Goal: Information Seeking & Learning: Learn about a topic

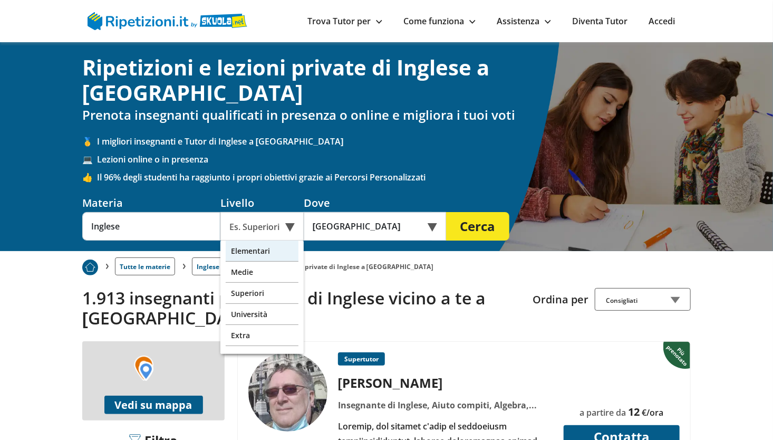
click at [253, 240] on div "Elementari" at bounding box center [262, 250] width 73 height 21
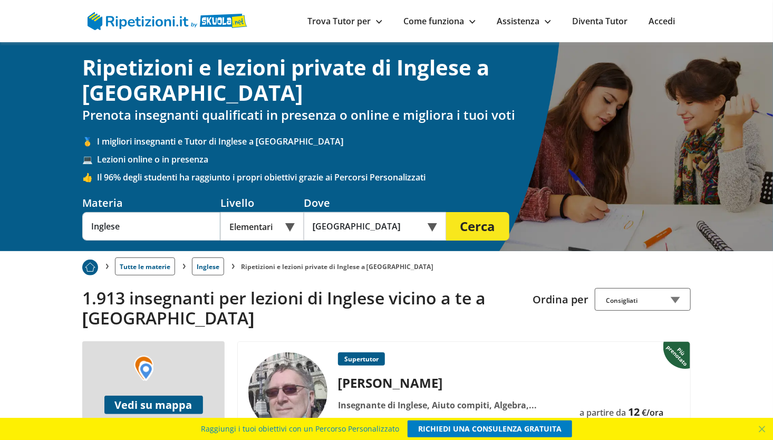
click at [467, 212] on button "Cerca" at bounding box center [477, 226] width 63 height 28
click at [280, 212] on div "Es. Superiori" at bounding box center [261, 226] width 83 height 28
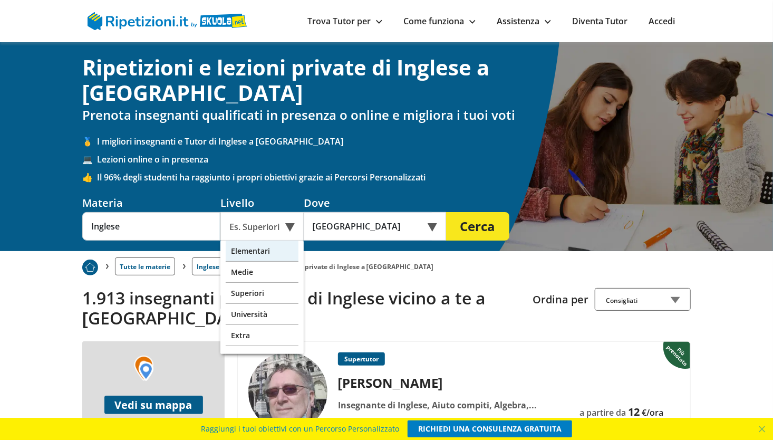
click at [261, 240] on div "Elementari" at bounding box center [262, 250] width 73 height 21
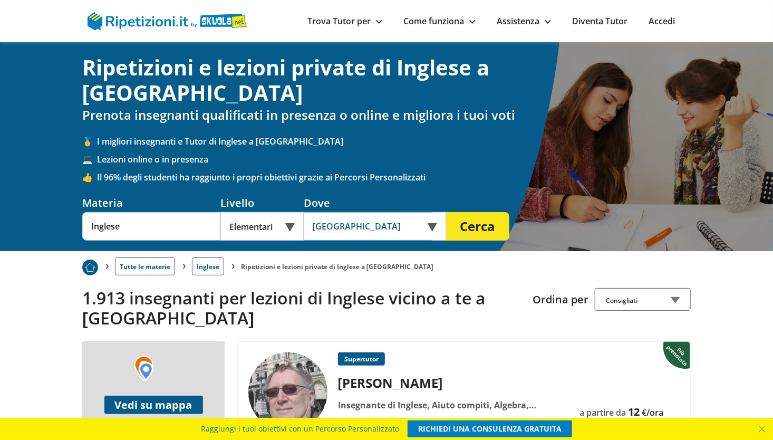
click at [369, 212] on input "[GEOGRAPHIC_DATA]" at bounding box center [368, 226] width 128 height 28
click at [383, 212] on input "text" at bounding box center [368, 226] width 128 height 28
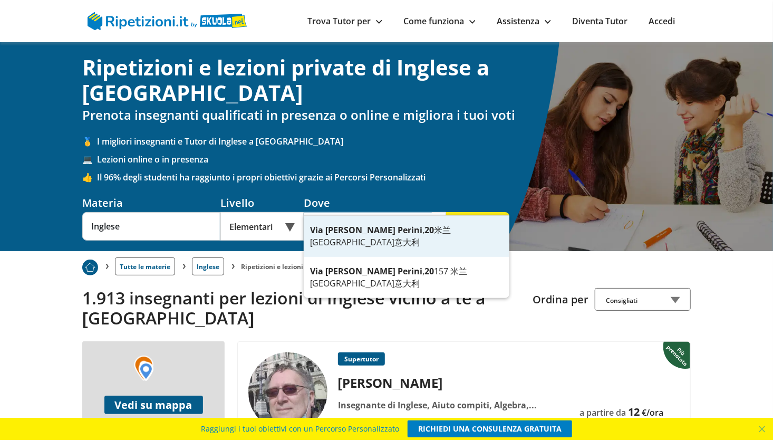
click at [397, 235] on strong "Perini" at bounding box center [409, 230] width 25 height 12
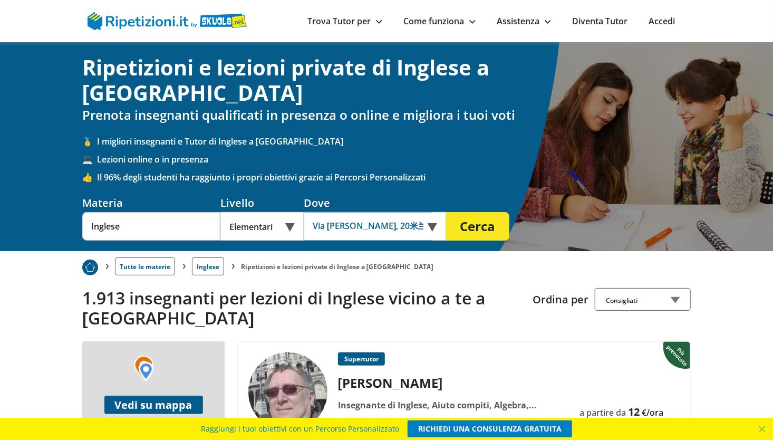
type input "Via [PERSON_NAME], 20米兰[GEOGRAPHIC_DATA]意大利"
click at [493, 212] on button "Cerca" at bounding box center [477, 226] width 63 height 28
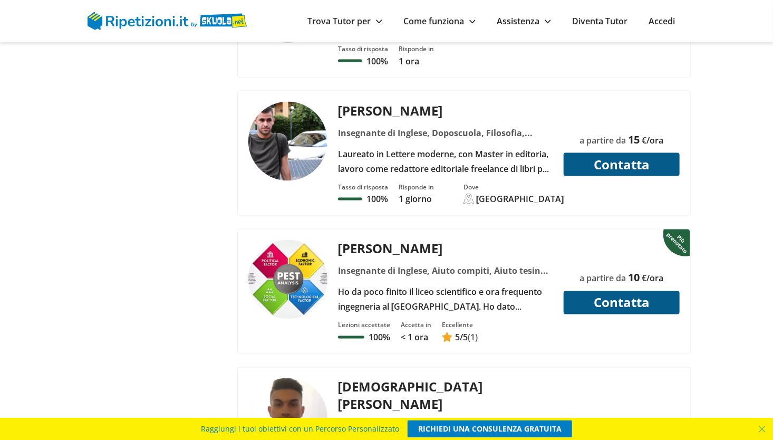
scroll to position [2702, 0]
click at [413, 263] on div "Insegnante di Inglese, Aiuto compiti, Aiuto tesina, Algebra, Analisi 1, Analisi…" at bounding box center [445, 270] width 223 height 15
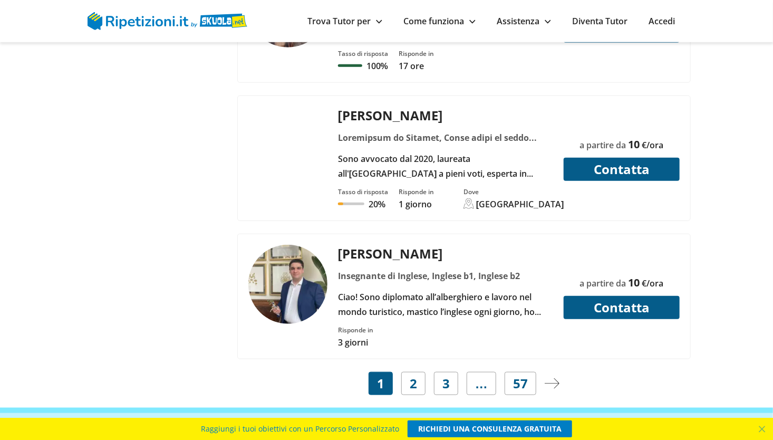
scroll to position [4217, 0]
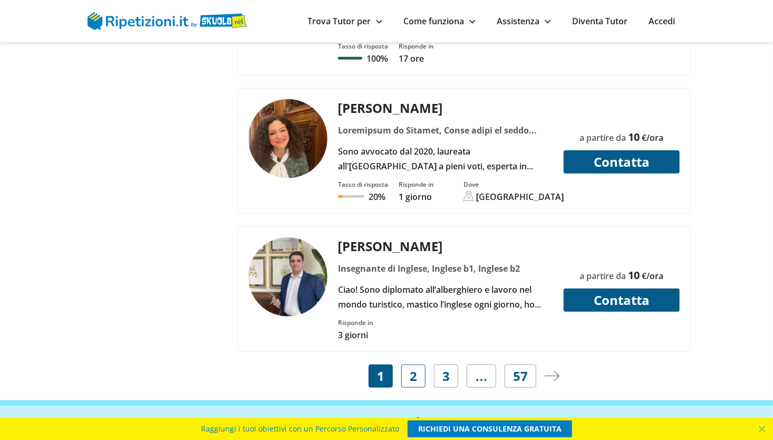
click at [421, 364] on link "2" at bounding box center [413, 375] width 24 height 23
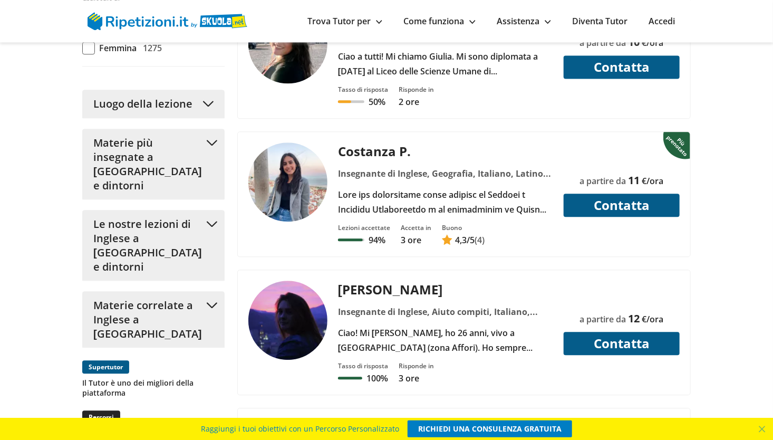
scroll to position [1120, 0]
